Goal: Check status: Check status

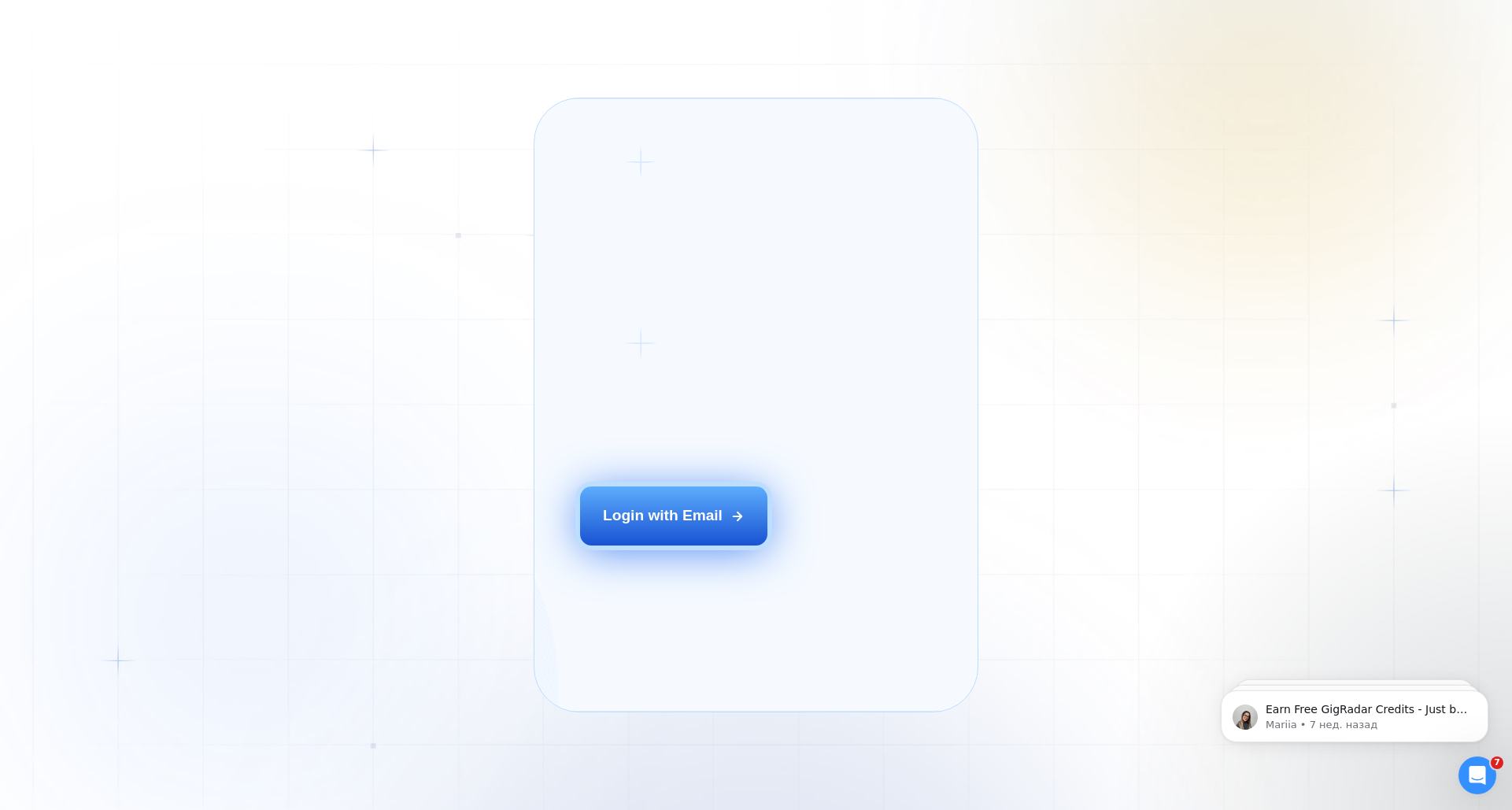
click at [644, 525] on div "Login with Email" at bounding box center [662, 515] width 119 height 20
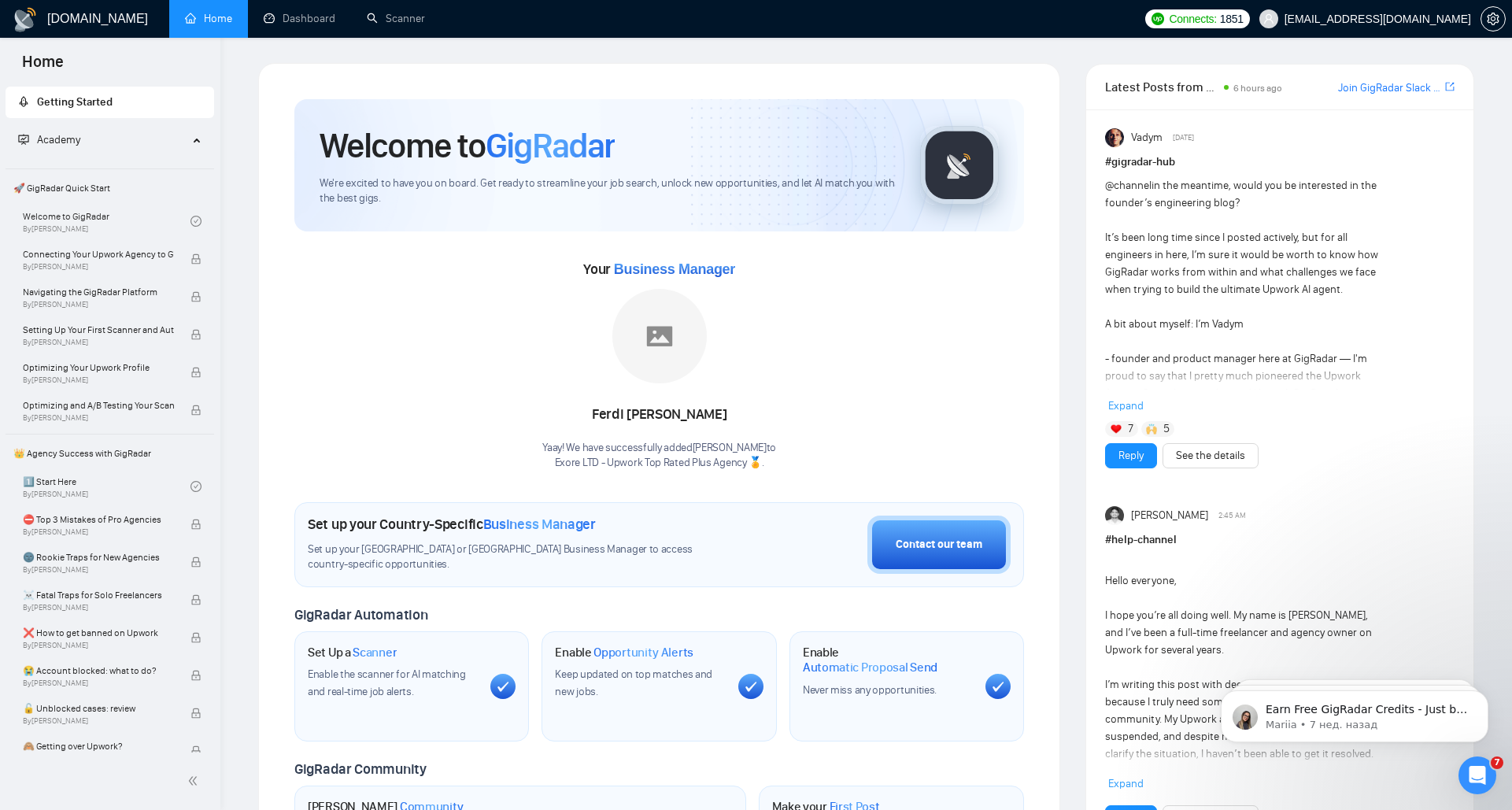
click at [212, 19] on link "Home" at bounding box center [208, 18] width 47 height 13
click at [264, 15] on link "Dashboard" at bounding box center [299, 18] width 72 height 13
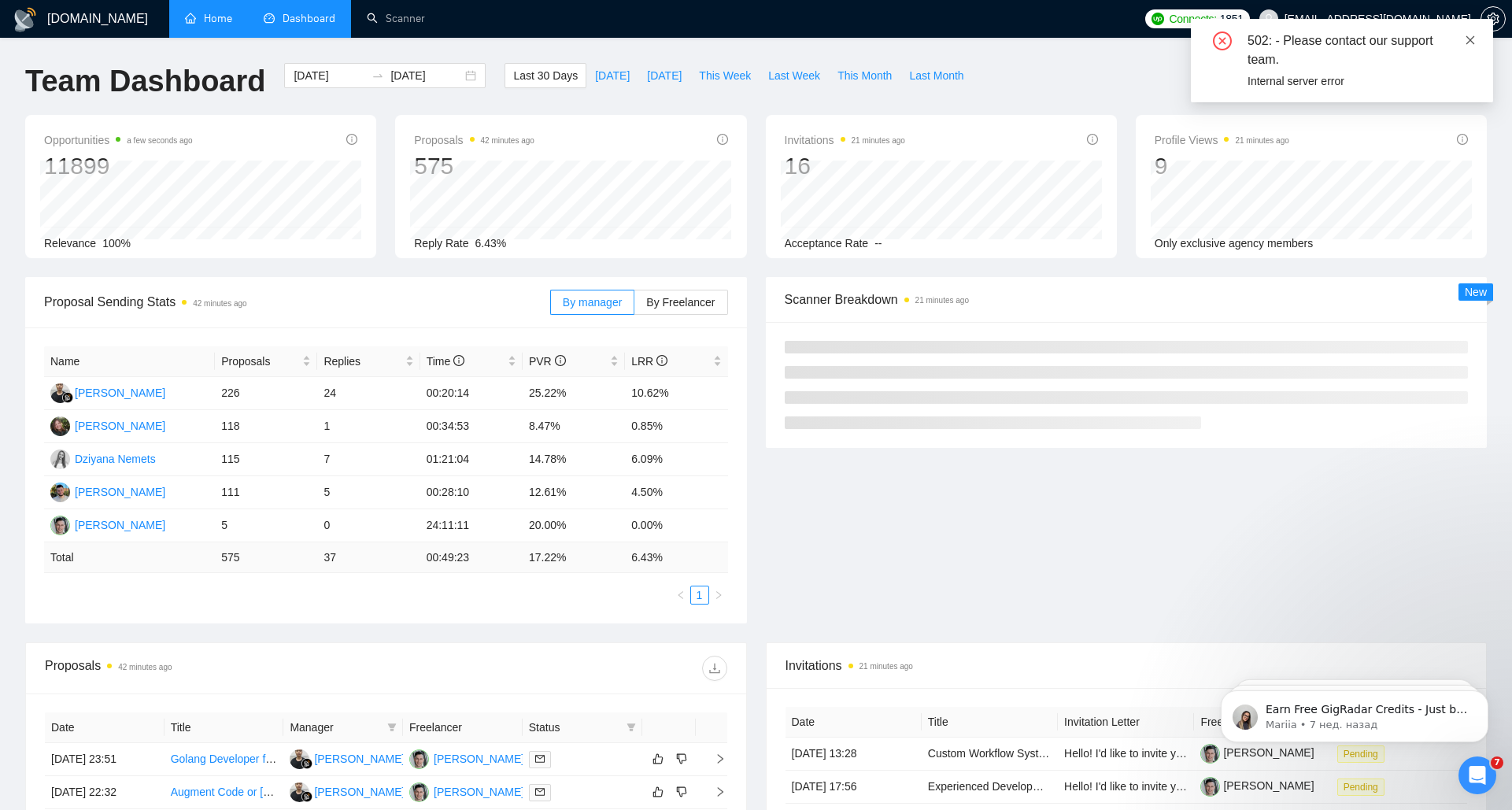
click at [1467, 43] on icon "close" at bounding box center [1470, 40] width 11 height 11
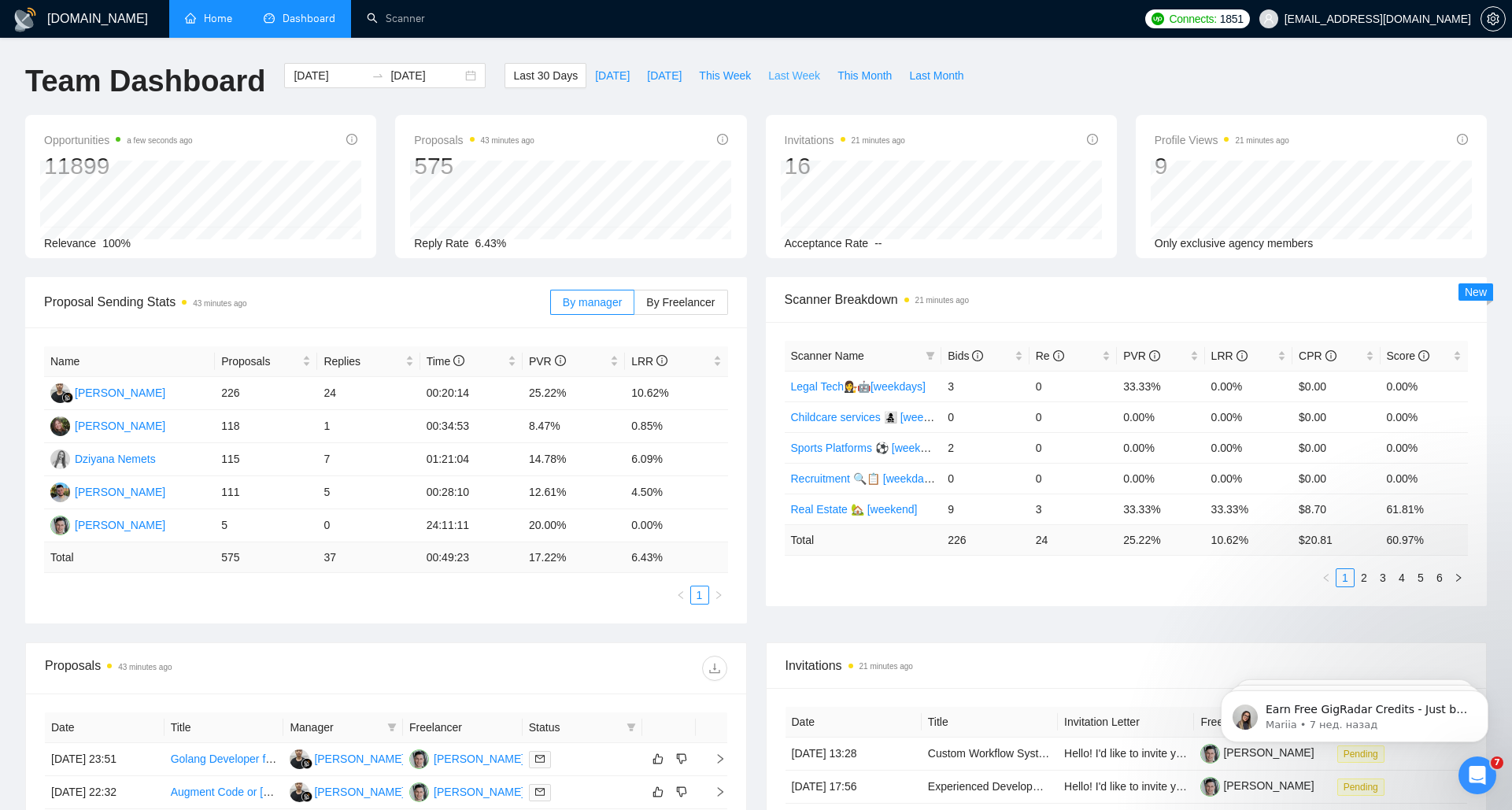
click at [797, 77] on span "Last Week" at bounding box center [794, 75] width 52 height 17
type input "[DATE]"
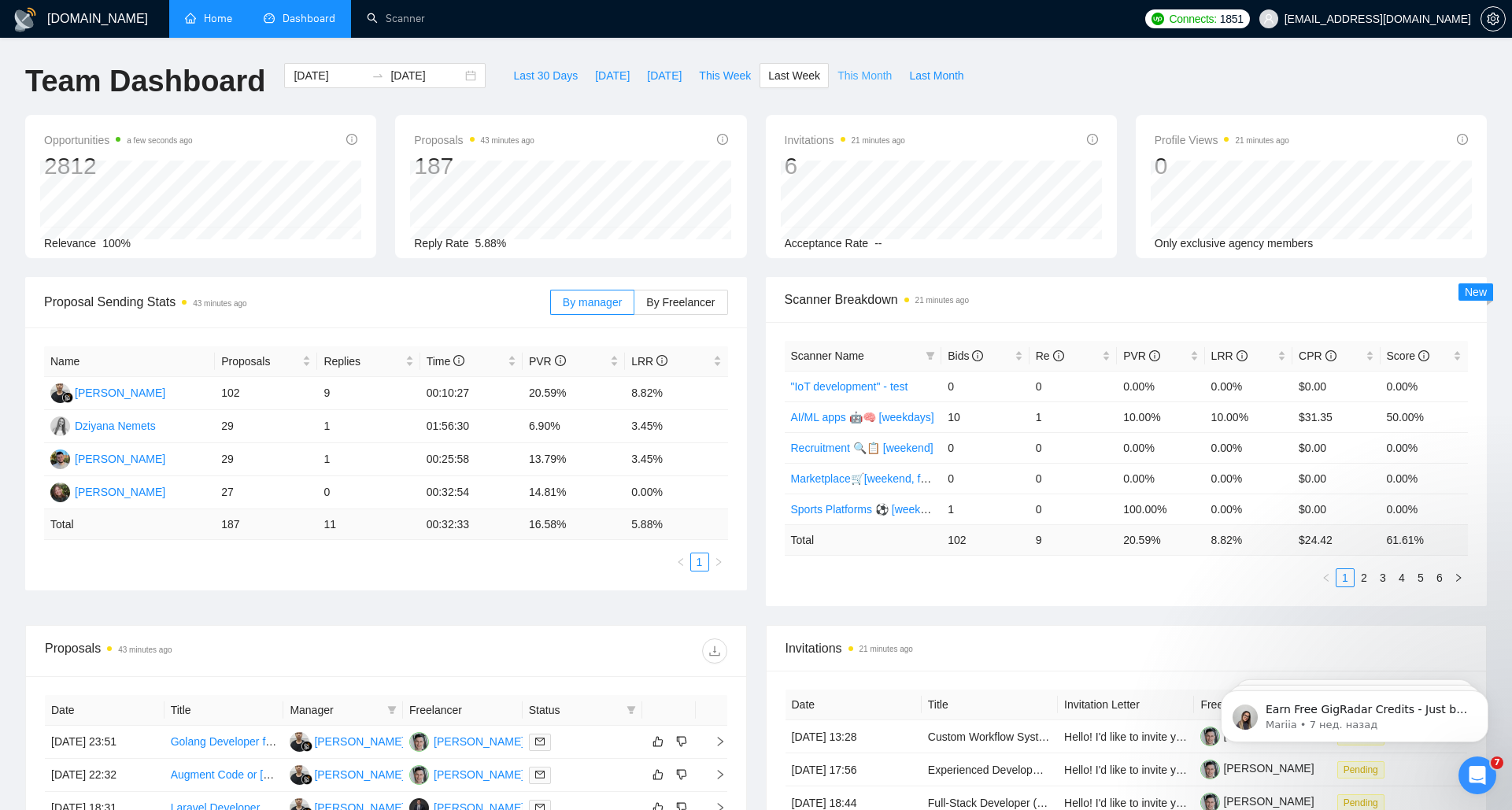
click at [858, 77] on span "This Month" at bounding box center [864, 75] width 54 height 17
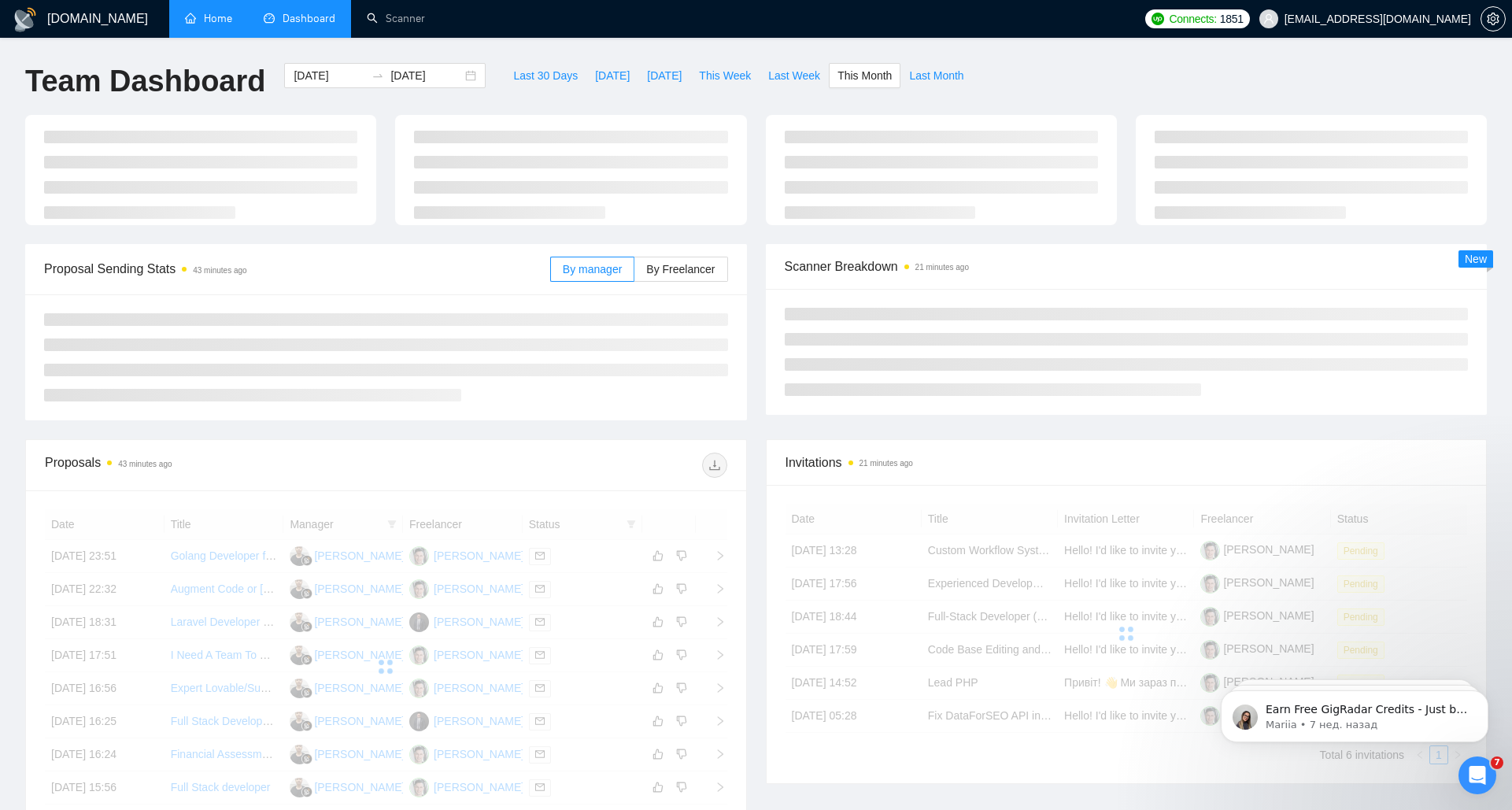
type input "[DATE]"
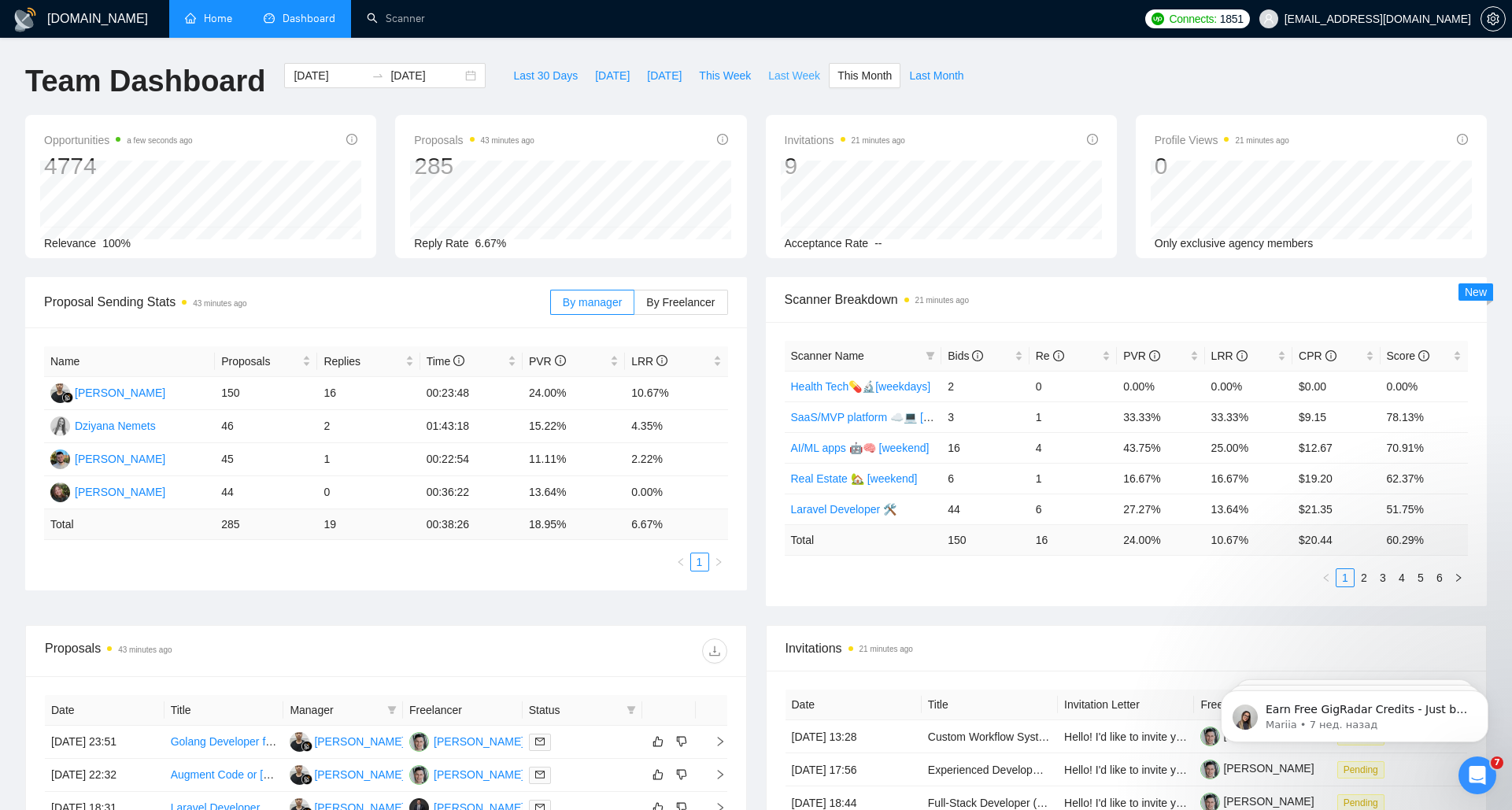
click at [805, 77] on span "Last Week" at bounding box center [794, 75] width 52 height 17
type input "[DATE]"
click at [535, 79] on span "Last 30 Days" at bounding box center [545, 75] width 65 height 17
type input "[DATE]"
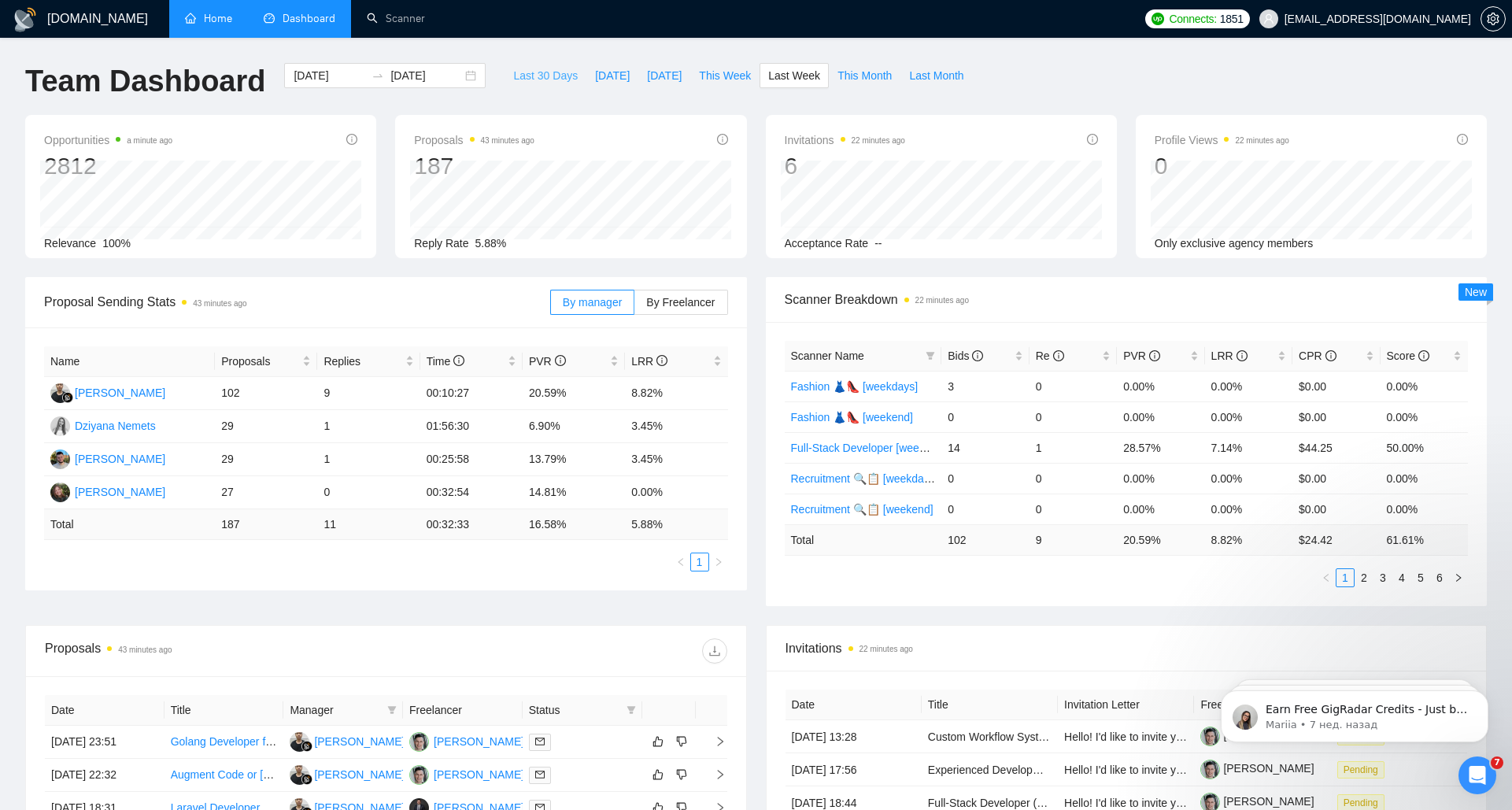
type input "[DATE]"
